Goal: Check status: Check status

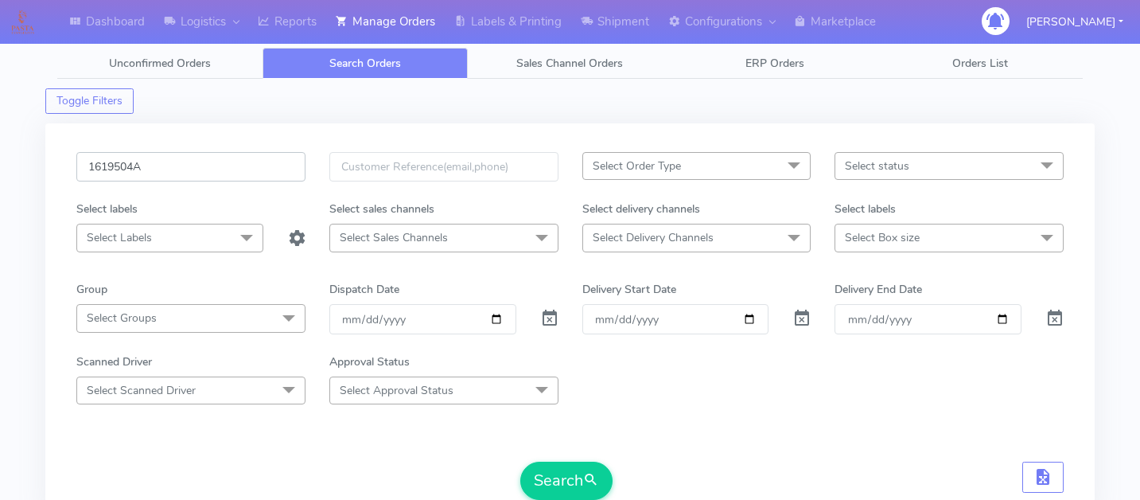
click at [171, 159] on input "1619504A" at bounding box center [190, 166] width 229 height 29
paste input "1622257"
type input "1622257"
click at [554, 474] on button "Search" at bounding box center [566, 481] width 92 height 38
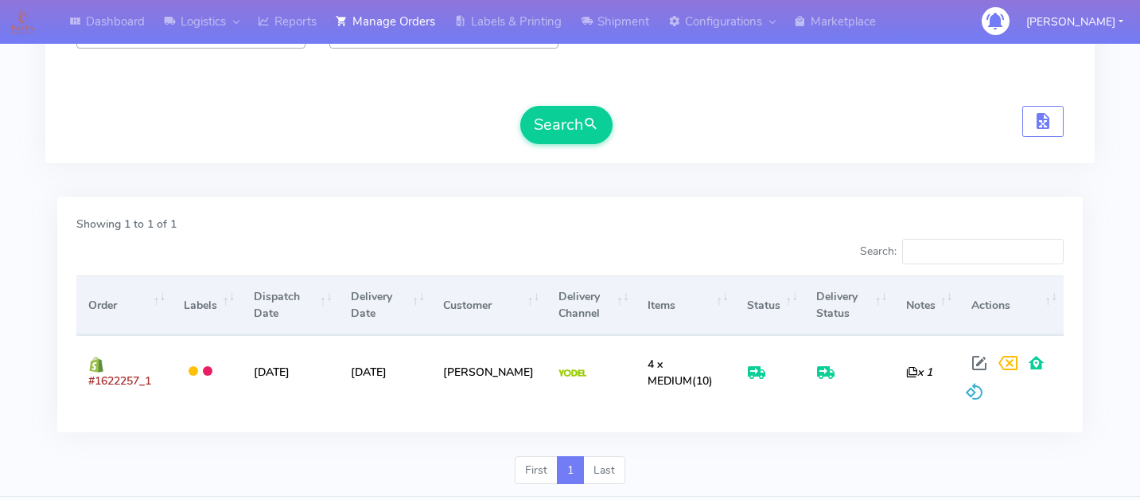
scroll to position [376, 0]
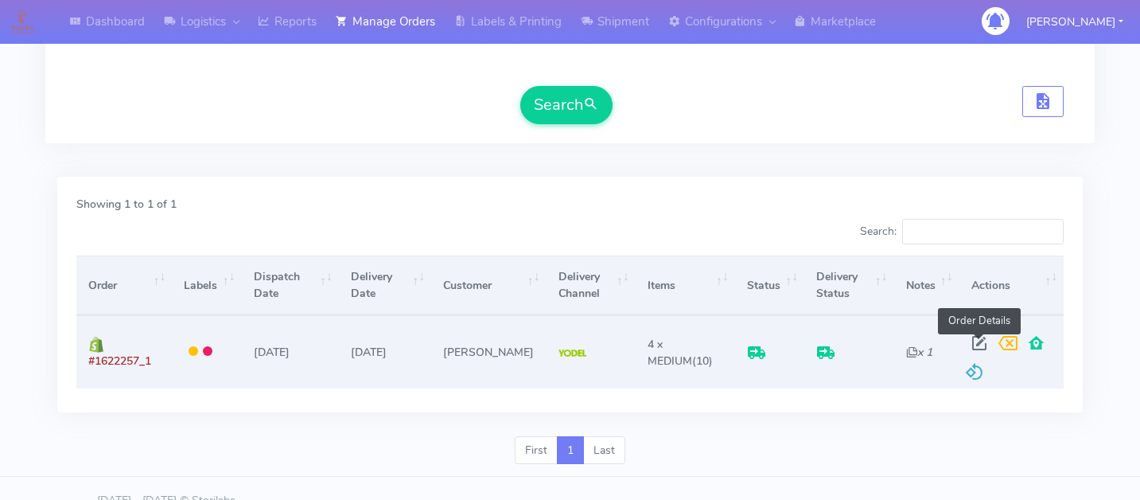
click at [975, 339] on span at bounding box center [979, 346] width 29 height 15
select select "5"
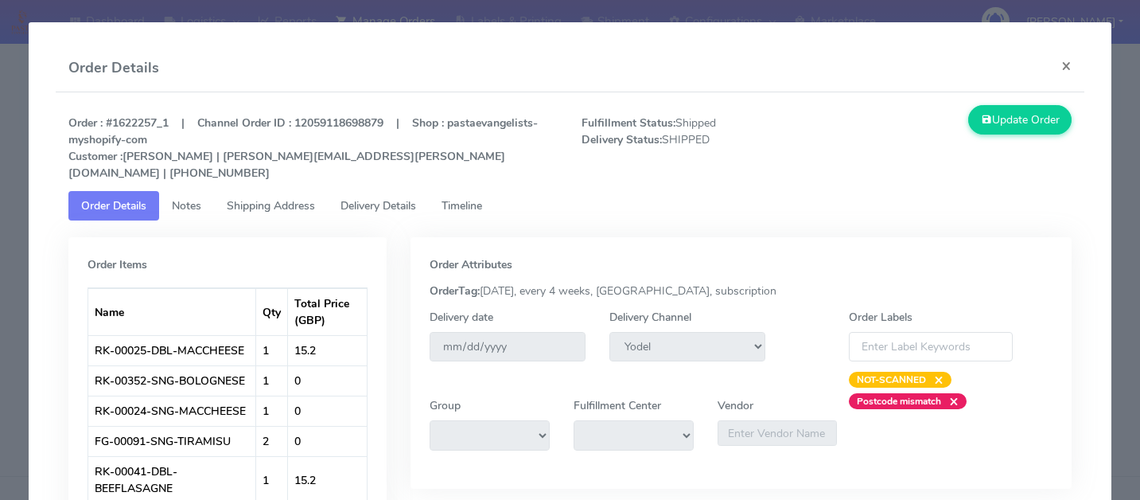
click at [400, 198] on span "Delivery Details" at bounding box center [379, 205] width 76 height 15
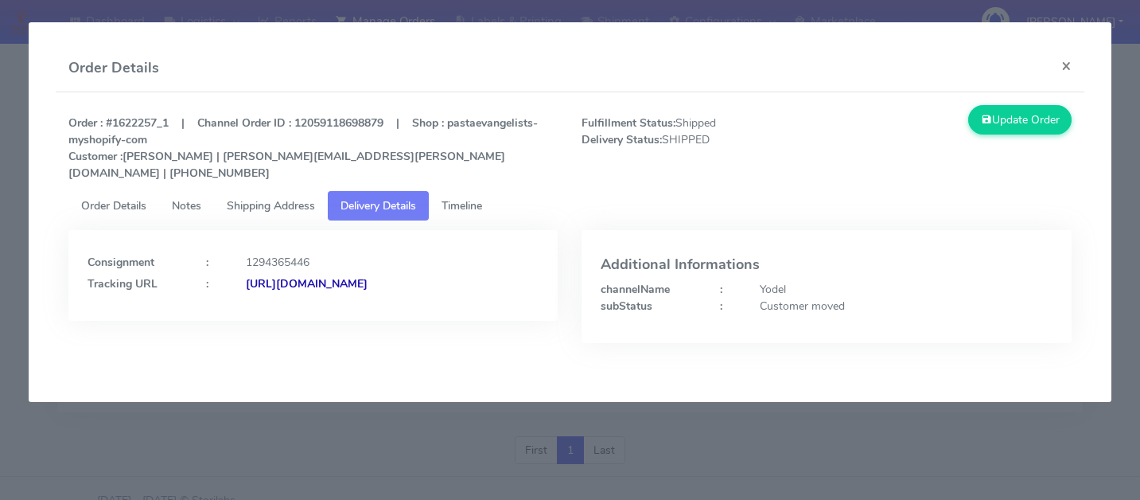
click at [478, 198] on span "Timeline" at bounding box center [462, 205] width 41 height 15
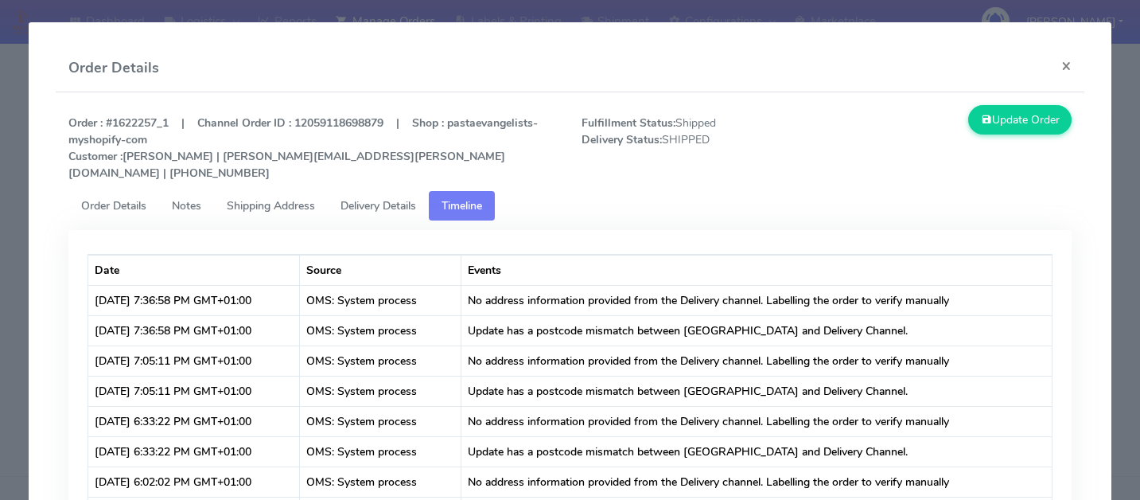
click at [407, 198] on span "Delivery Details" at bounding box center [379, 205] width 76 height 15
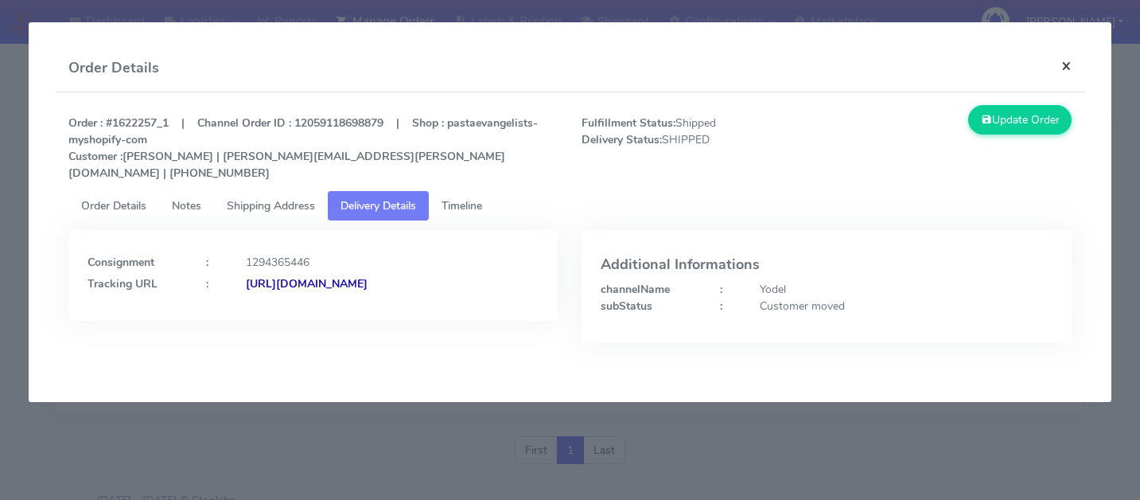
click at [1059, 70] on button "×" at bounding box center [1067, 66] width 36 height 42
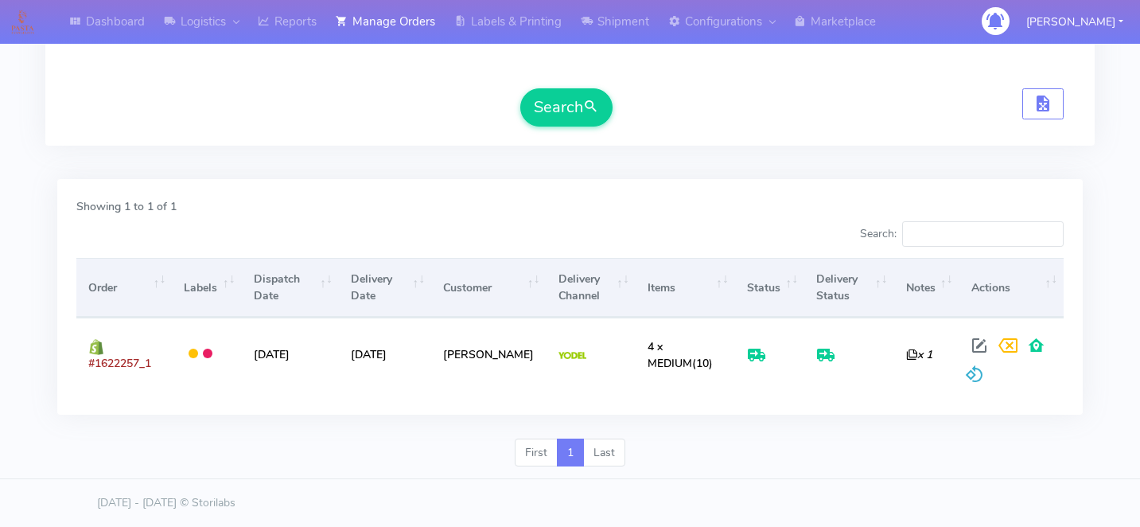
scroll to position [0, 0]
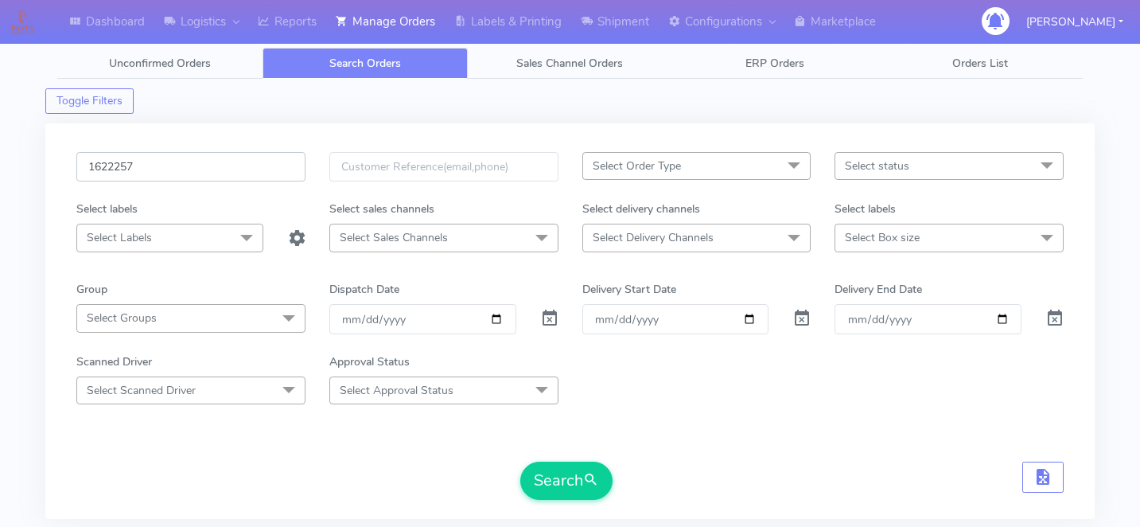
click at [184, 177] on input "1622257" at bounding box center [190, 166] width 229 height 29
paste input "1618636"
type input "1618636"
click at [571, 464] on button "Search" at bounding box center [566, 481] width 92 height 38
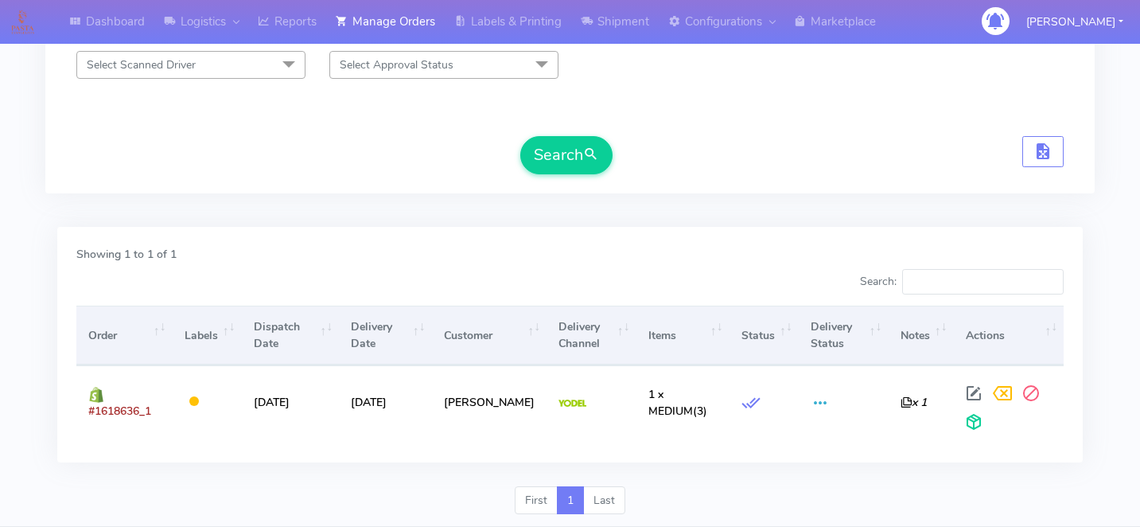
scroll to position [373, 0]
